Goal: Navigation & Orientation: Go to known website

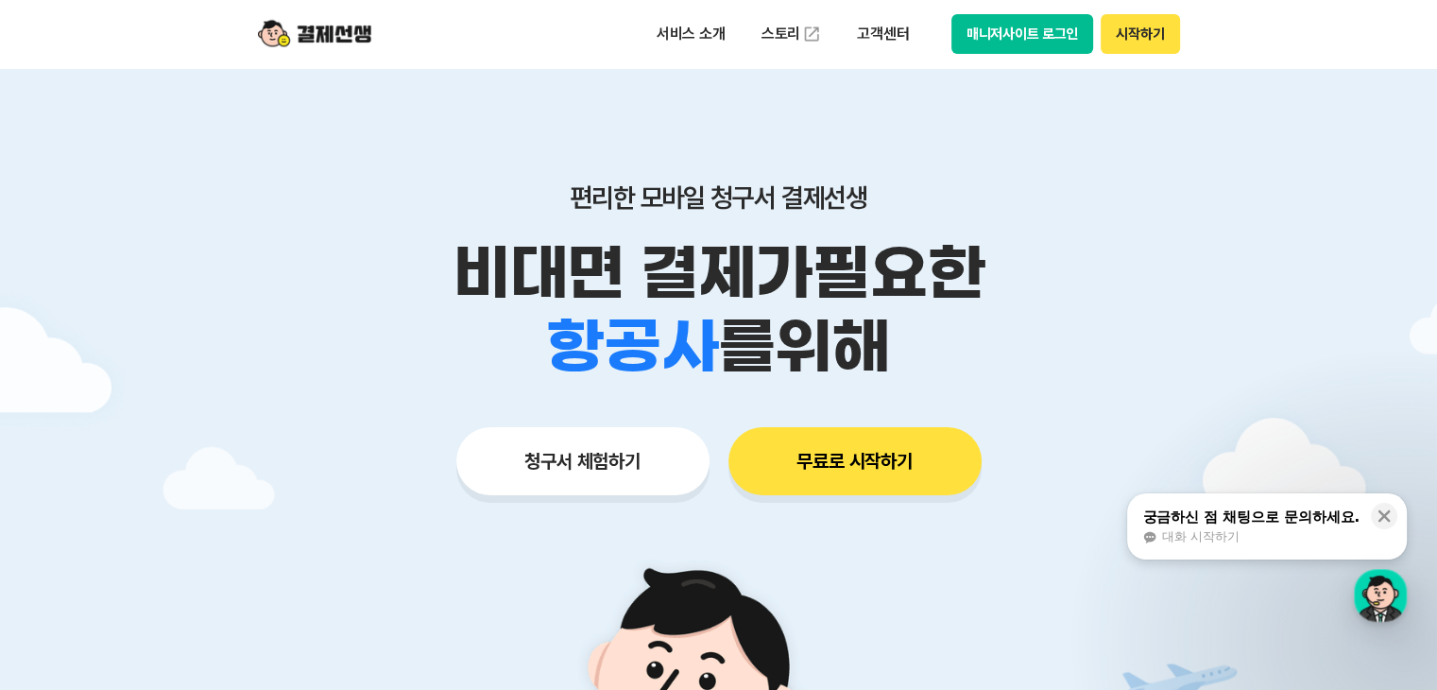
click at [1010, 46] on button "매니저사이트 로그인" at bounding box center [1022, 34] width 143 height 40
click at [992, 26] on button "매니저사이트 로그인" at bounding box center [1022, 34] width 143 height 40
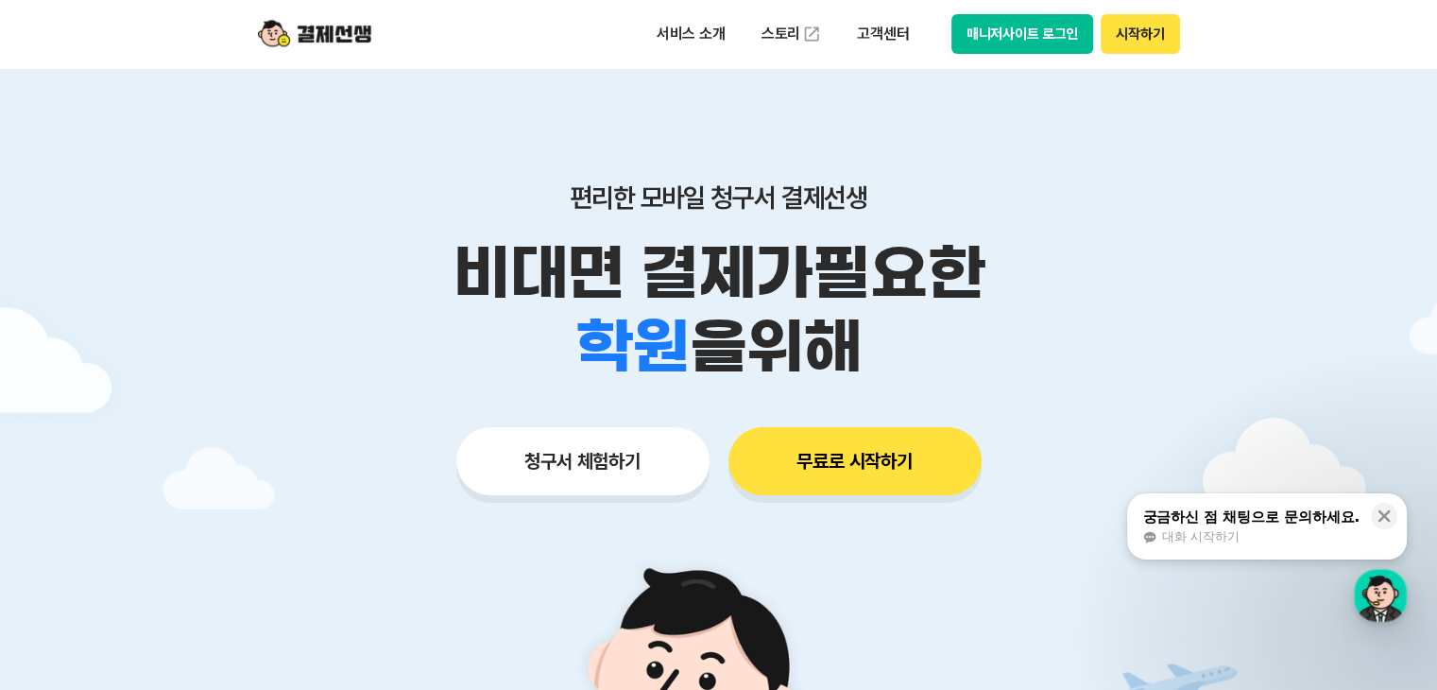
click at [974, 18] on button "매니저사이트 로그인" at bounding box center [1022, 34] width 143 height 40
click at [978, 31] on button "매니저사이트 로그인" at bounding box center [1022, 34] width 143 height 40
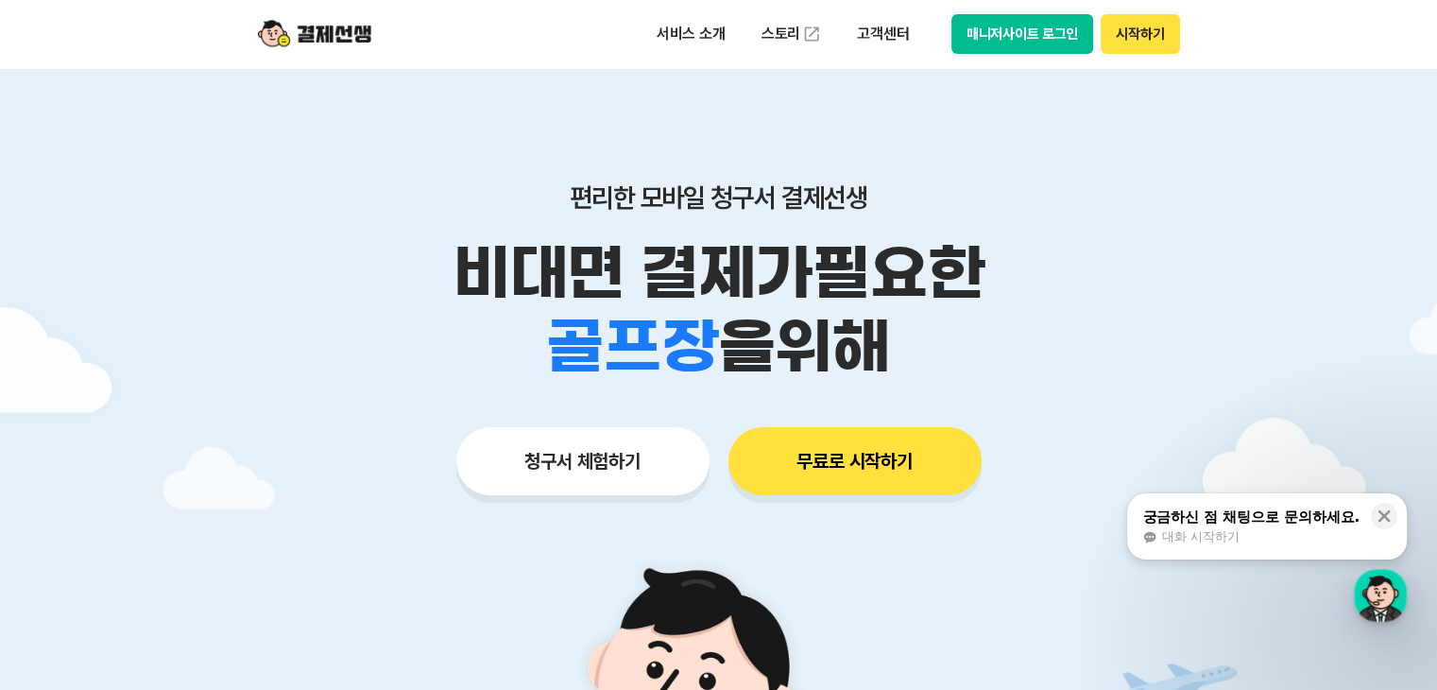
click at [983, 43] on button "매니저사이트 로그인" at bounding box center [1022, 34] width 143 height 40
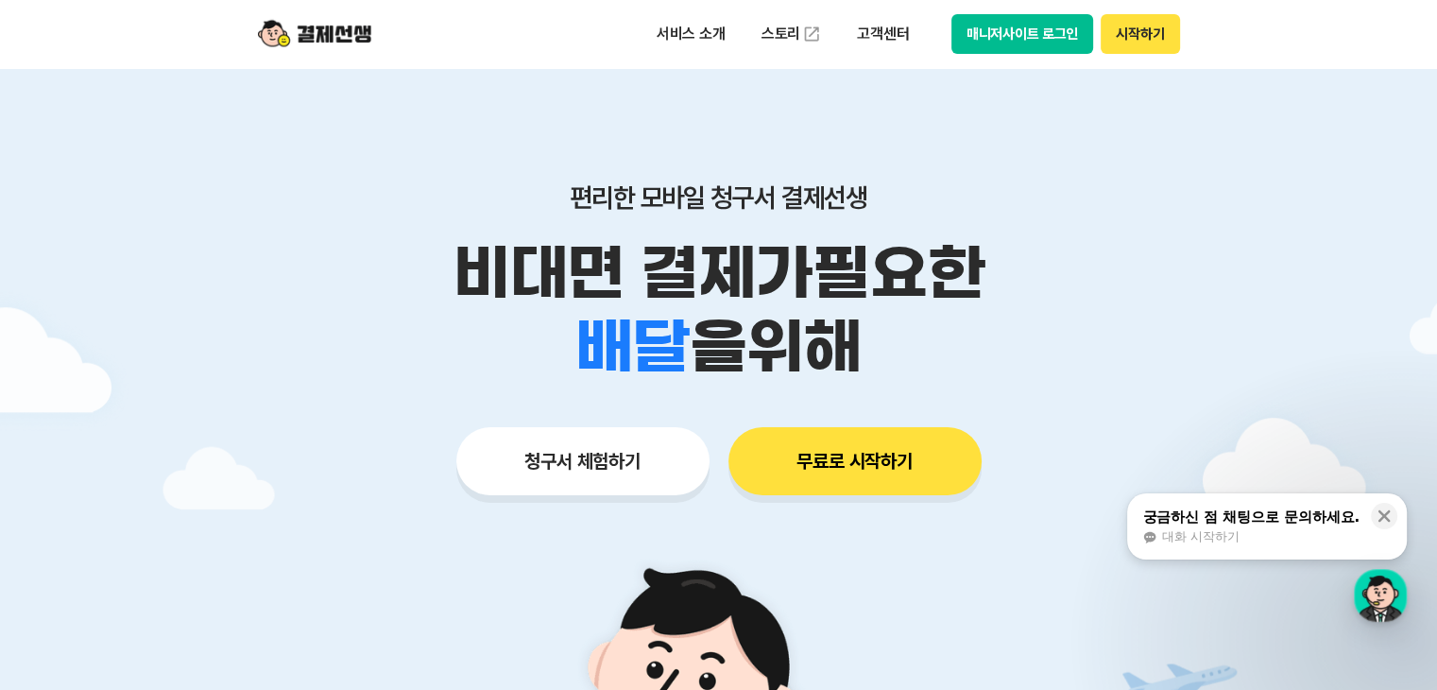
click at [998, 42] on button "매니저사이트 로그인" at bounding box center [1022, 34] width 143 height 40
